Goal: Task Accomplishment & Management: Manage account settings

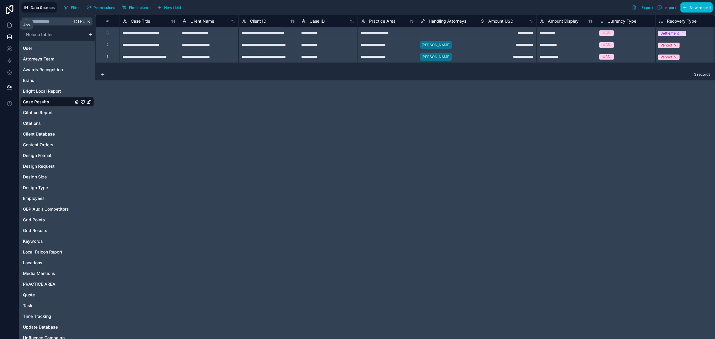
click at [10, 20] on link at bounding box center [9, 25] width 19 height 12
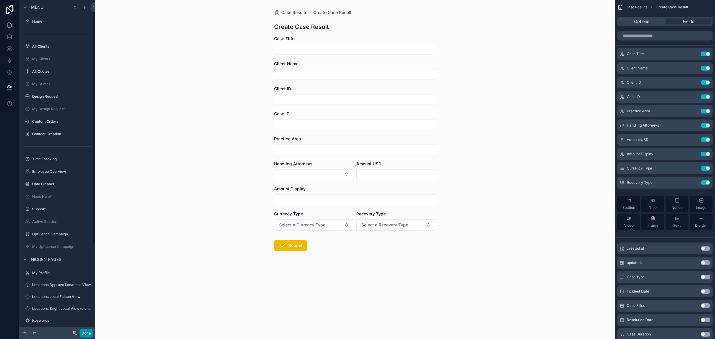
click at [88, 334] on button "Done" at bounding box center [86, 333] width 13 height 9
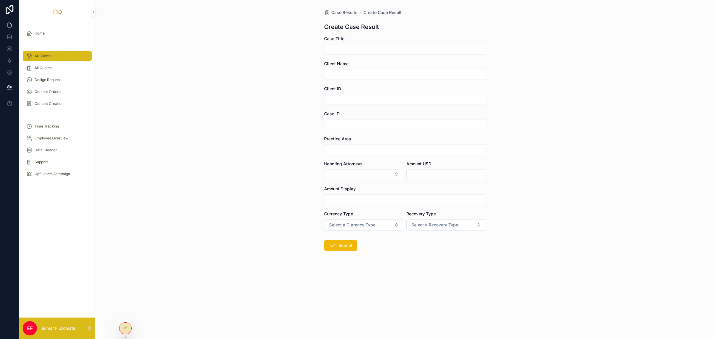
click at [45, 54] on span "All Clients" at bounding box center [43, 56] width 17 height 5
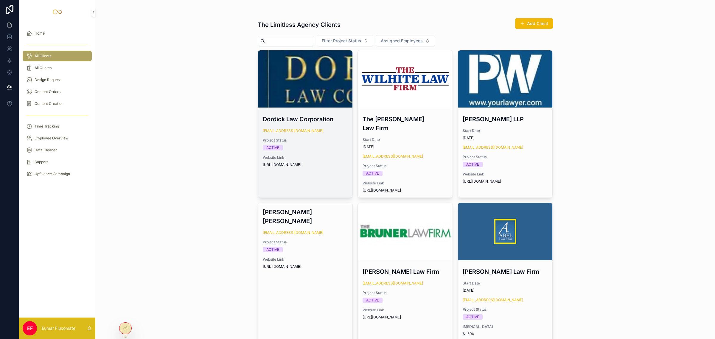
click at [327, 137] on div "Dordick Law Corporation null2@gmail.com Project Status ACTIVE Website Link http…" at bounding box center [305, 141] width 95 height 62
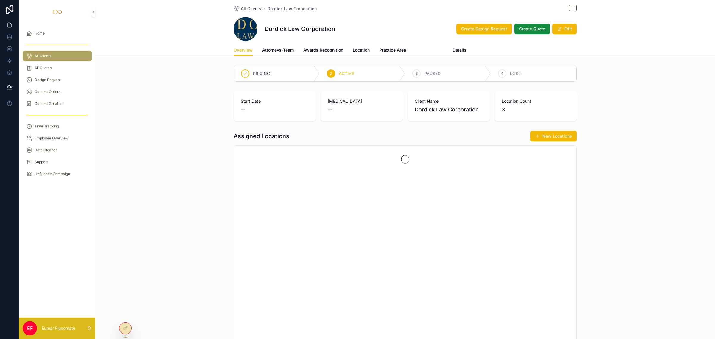
click at [429, 53] on link "Update Client" at bounding box center [429, 51] width 27 height 12
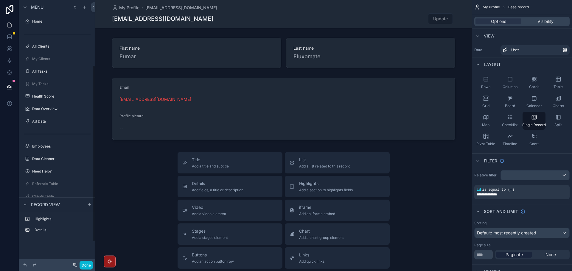
scroll to position [97, 0]
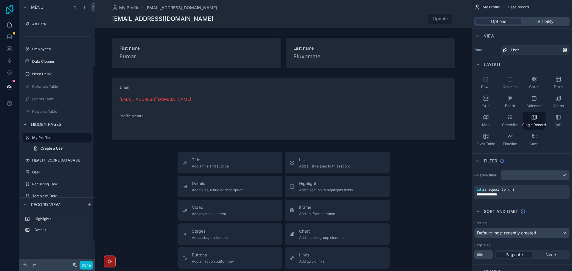
click at [11, 9] on icon at bounding box center [10, 10] width 12 height 10
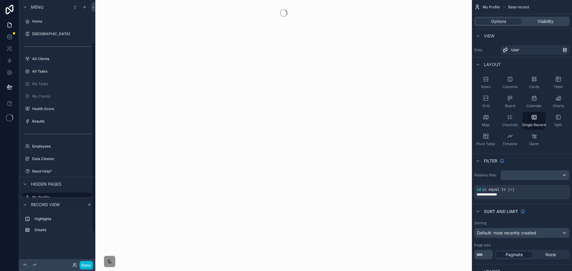
scroll to position [60, 0]
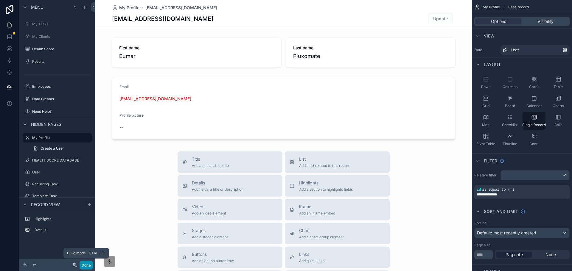
click at [83, 265] on button "Done" at bounding box center [86, 265] width 13 height 9
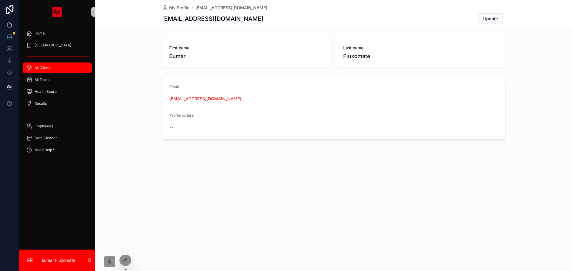
click at [43, 69] on span "All Clients" at bounding box center [43, 68] width 17 height 5
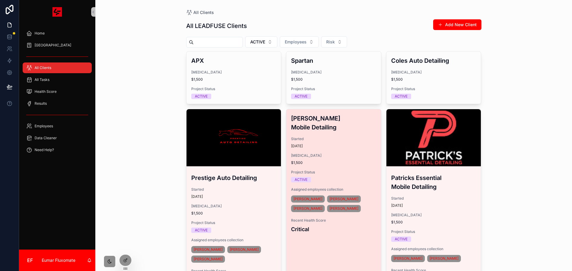
click at [349, 170] on span "Project Status" at bounding box center [333, 172] width 85 height 5
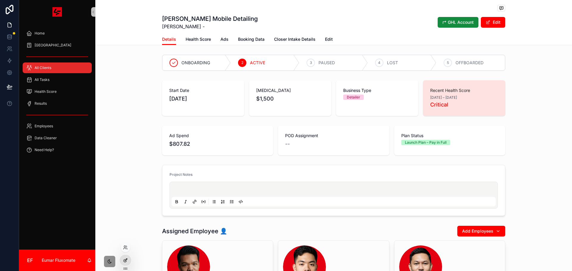
click at [127, 261] on icon at bounding box center [125, 260] width 5 height 5
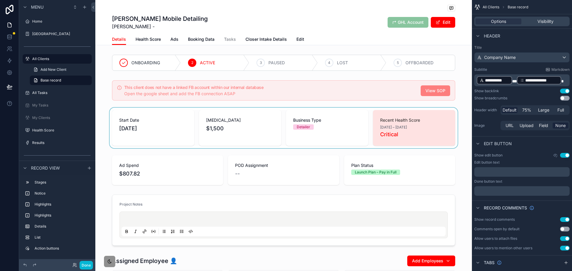
click at [450, 133] on div "scrollable content" at bounding box center [283, 128] width 377 height 41
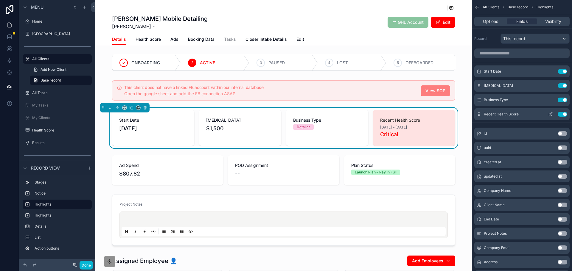
click at [551, 114] on icon "scrollable content" at bounding box center [551, 114] width 2 height 2
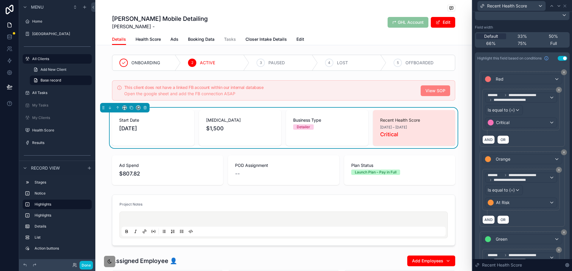
scroll to position [89, 0]
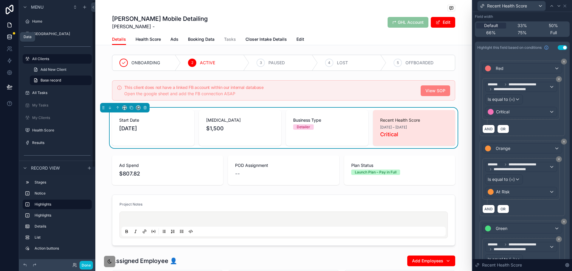
click at [11, 37] on icon at bounding box center [9, 38] width 4 height 2
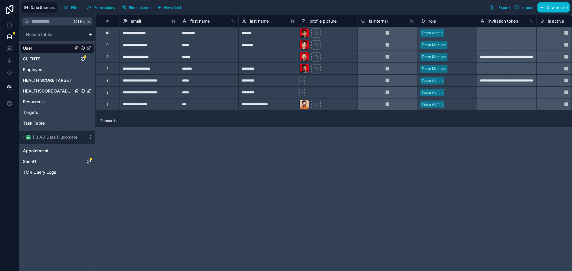
click at [50, 93] on span "HEALTHSCORE DATABASE" at bounding box center [48, 91] width 50 height 6
